Goal: Information Seeking & Learning: Learn about a topic

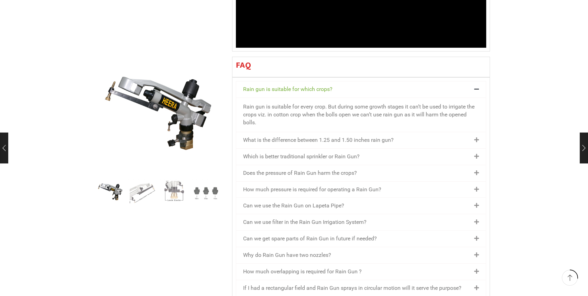
scroll to position [747, 0]
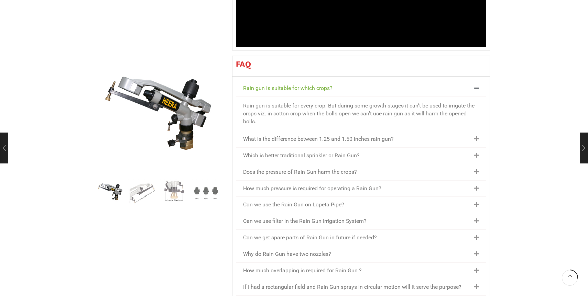
click at [336, 136] on link "What is the difference between 1.25 and 1.50 inches rain gun?" at bounding box center [318, 139] width 151 height 7
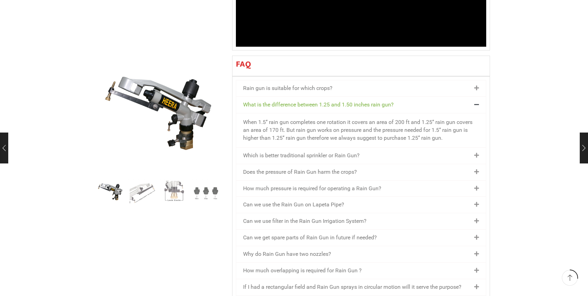
scroll to position [759, 0]
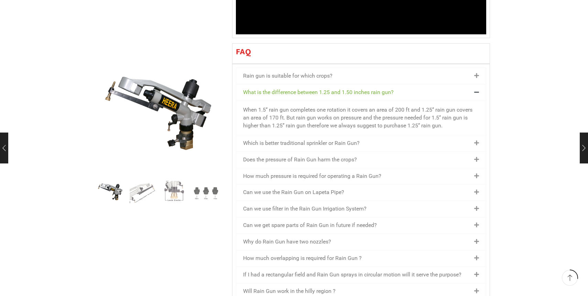
click at [336, 140] on link "Which is better traditional sprinkler or Rain Gun?" at bounding box center [301, 143] width 117 height 7
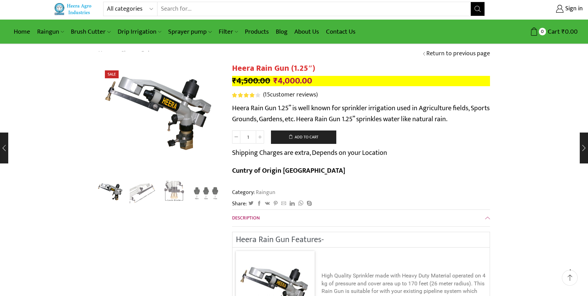
scroll to position [0, 0]
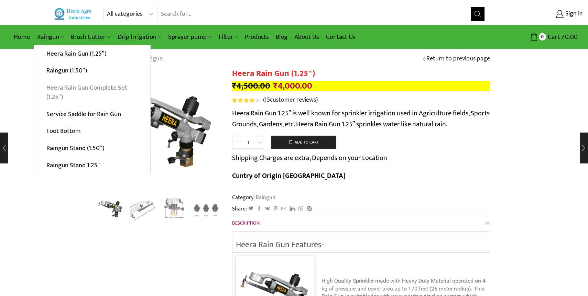
click at [70, 89] on link "Heera Rain Gun Complete Set (1.25″)" at bounding box center [92, 92] width 116 height 26
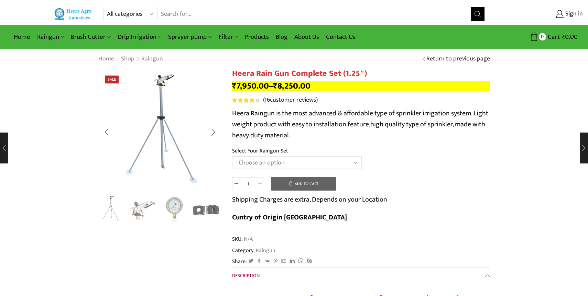
click at [179, 206] on img "3 / 5" at bounding box center [174, 209] width 29 height 29
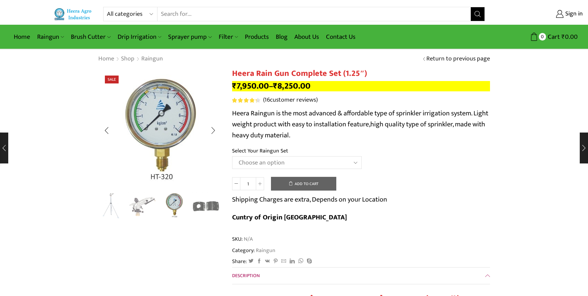
click at [208, 210] on div "Next slide" at bounding box center [213, 206] width 17 height 17
click at [210, 209] on img "5 / 5" at bounding box center [206, 205] width 29 height 29
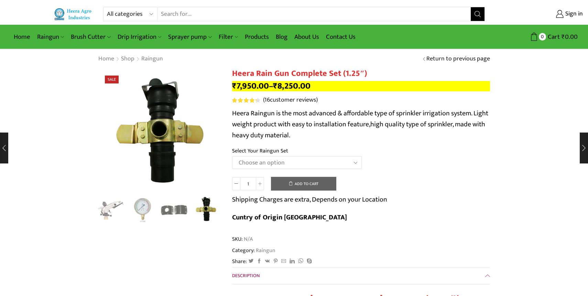
click at [273, 163] on select "Choose an option Raingun Set for 2'' PVC Pipe Raingun Set for 2.5'' PVC Pipe Ra…" at bounding box center [297, 162] width 130 height 13
click at [232, 157] on select "Choose an option Raingun Set for 2'' PVC Pipe Raingun Set for 2.5'' PVC Pipe Ra…" at bounding box center [297, 162] width 130 height 13
select select "Raingun Set for 2'' PVC Pipe"
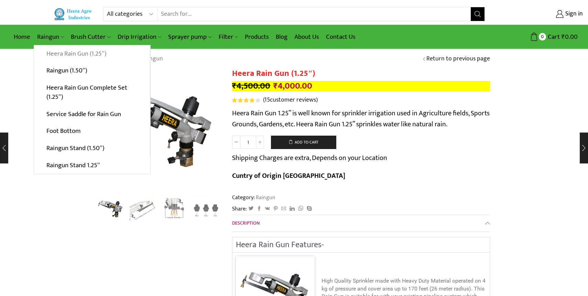
click at [73, 52] on link "Heera Rain Gun (1.25″)" at bounding box center [92, 53] width 116 height 17
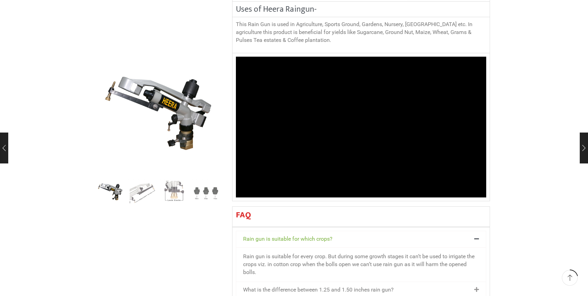
scroll to position [595, 0]
